Goal: Task Accomplishment & Management: Complete application form

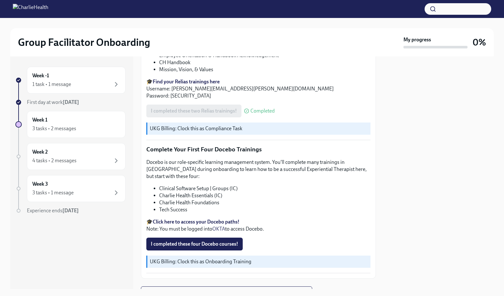
scroll to position [789, 0]
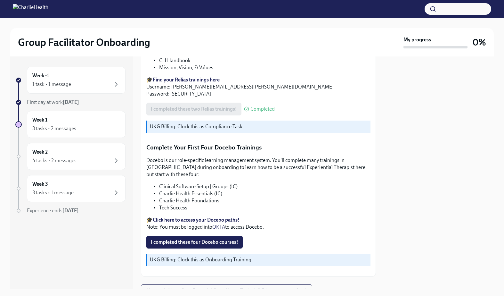
click at [212, 216] on strong "Click here to access your Docebo paths!" at bounding box center [196, 219] width 87 height 6
click at [67, 130] on div "3 tasks • 2 messages" at bounding box center [54, 128] width 44 height 7
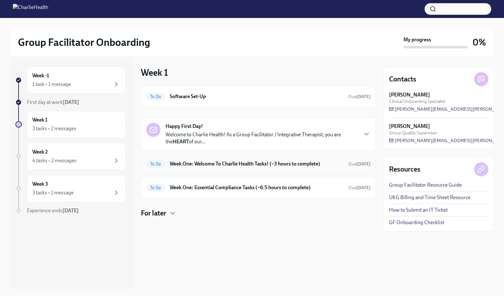
click at [231, 168] on div "To Do Week One: Welcome To Charlie Health Tasks! (~3 hours to complete) Due in …" at bounding box center [258, 163] width 224 height 10
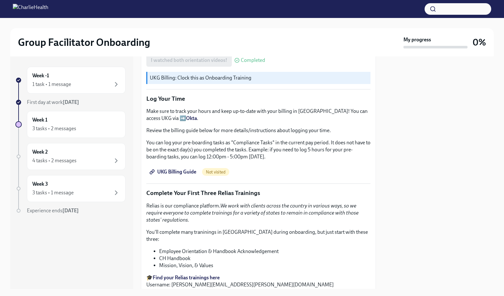
scroll to position [609, 0]
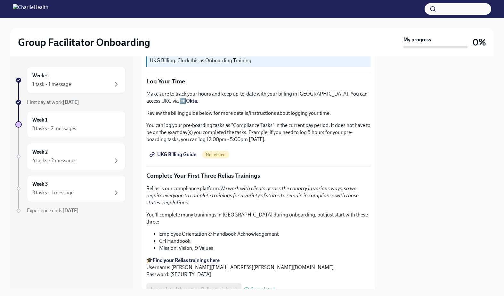
click at [186, 152] on span "UKG Billing Guide" at bounding box center [173, 154] width 45 height 6
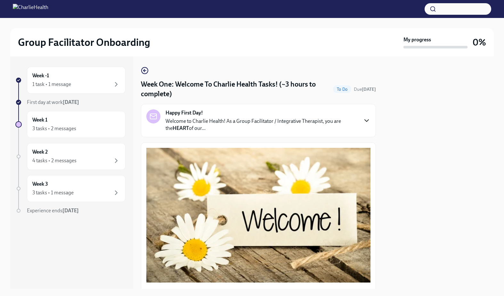
click at [366, 117] on icon "button" at bounding box center [367, 121] width 8 height 8
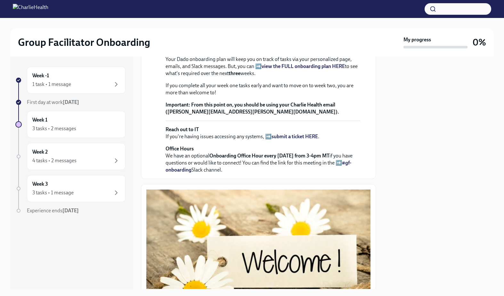
scroll to position [154, 0]
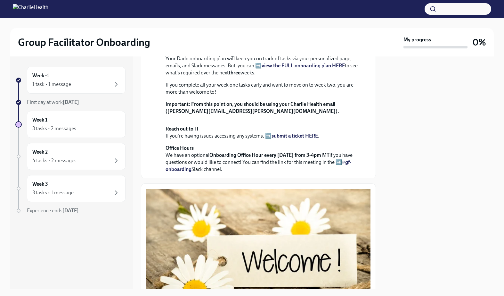
click at [214, 114] on strong "From this point on, you should be using your Charlie Health email (ashley.james…" at bounding box center [253, 107] width 174 height 13
click at [302, 69] on strong "view the FULL onboarding plan HERE" at bounding box center [303, 65] width 83 height 6
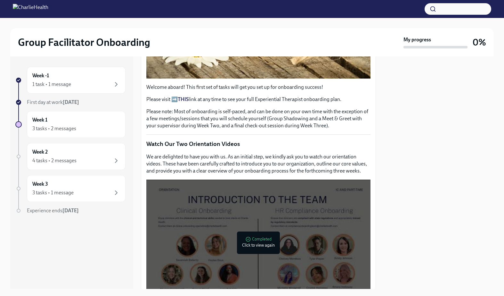
scroll to position [400, 0]
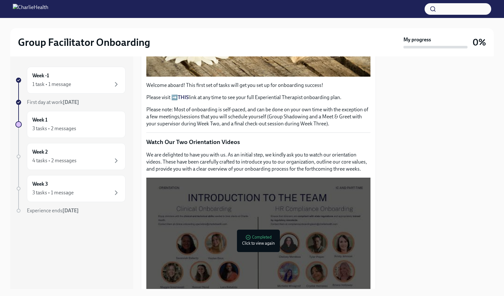
click at [188, 100] on strong "THIS" at bounding box center [183, 97] width 11 height 6
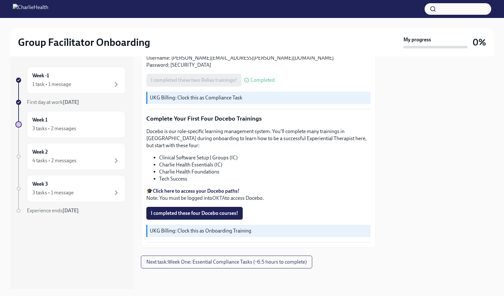
scroll to position [1052, 0]
click at [238, 216] on span "I completed these four Docebo courses!" at bounding box center [194, 213] width 87 height 6
click at [170, 219] on div "Completing" at bounding box center [168, 213] width 44 height 13
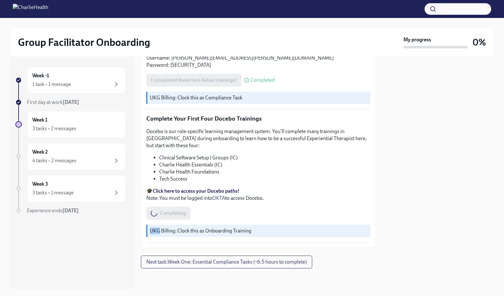
click at [171, 219] on div "Completing" at bounding box center [168, 213] width 44 height 13
drag, startPoint x: 170, startPoint y: 241, endPoint x: 170, endPoint y: 228, distance: 12.5
click at [171, 219] on div "Completing" at bounding box center [168, 213] width 44 height 13
drag, startPoint x: 170, startPoint y: 228, endPoint x: 172, endPoint y: 220, distance: 8.5
click at [170, 201] on p "🎓 Click here to access your Docebo paths! Note: You must be logged into OKTA to…" at bounding box center [258, 194] width 224 height 14
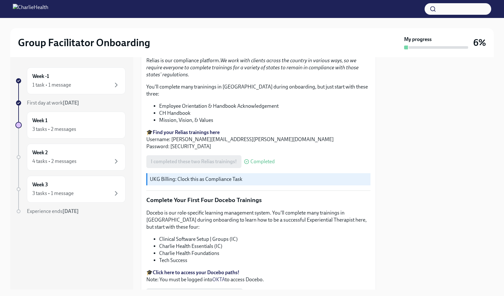
scroll to position [804, 0]
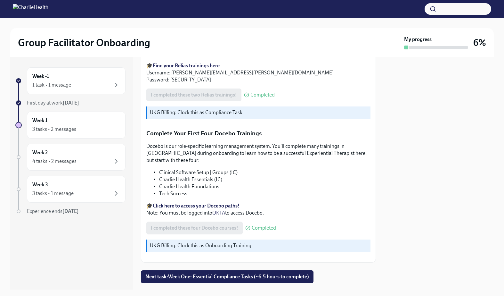
click at [186, 202] on strong "Click here to access your Docebo paths!" at bounding box center [196, 205] width 87 height 6
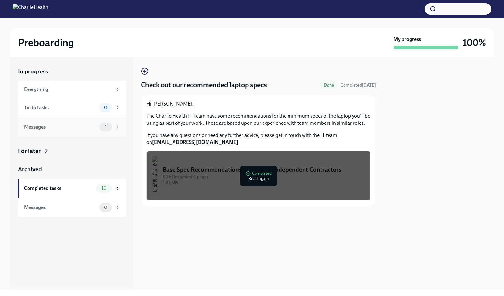
click at [52, 122] on div "Messages 1" at bounding box center [72, 126] width 108 height 19
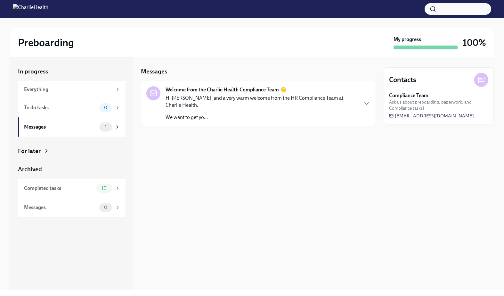
click at [249, 114] on div "Welcome from the Charlie Health Compliance Team 👋 Hi [PERSON_NAME], and a very …" at bounding box center [258, 103] width 235 height 45
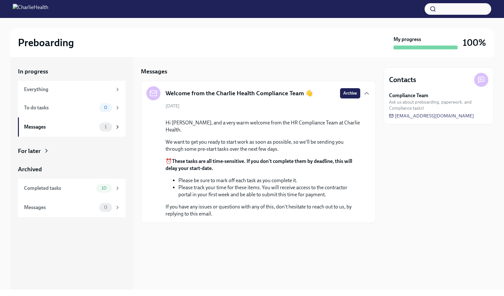
scroll to position [3, 0]
click at [99, 191] on div "10" at bounding box center [104, 187] width 16 height 9
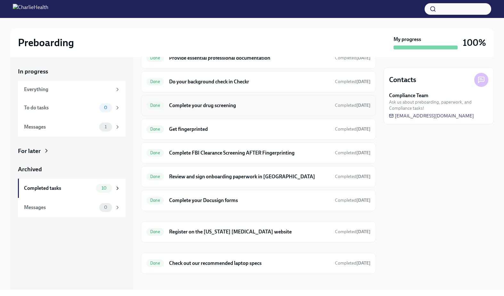
scroll to position [61, 0]
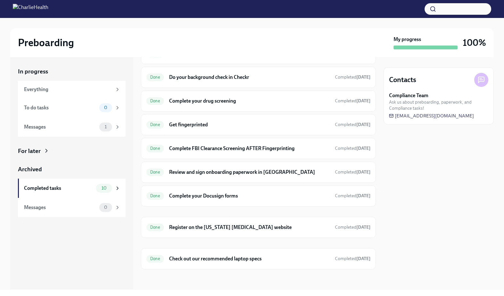
click at [47, 147] on div "For later" at bounding box center [72, 151] width 108 height 8
